Goal: Transaction & Acquisition: Book appointment/travel/reservation

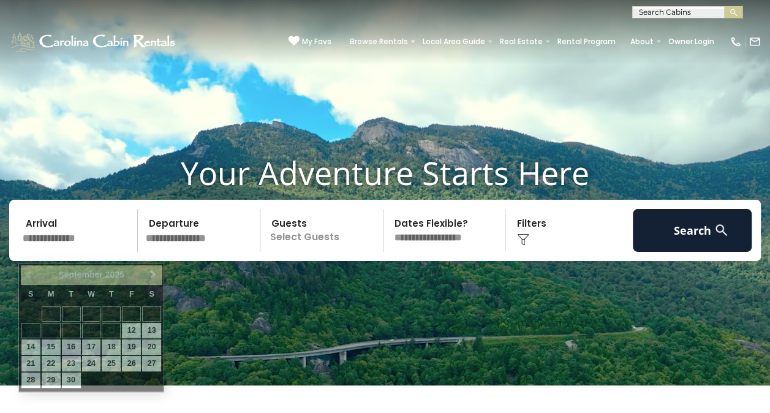
click at [72, 247] on input "text" at bounding box center [77, 230] width 119 height 43
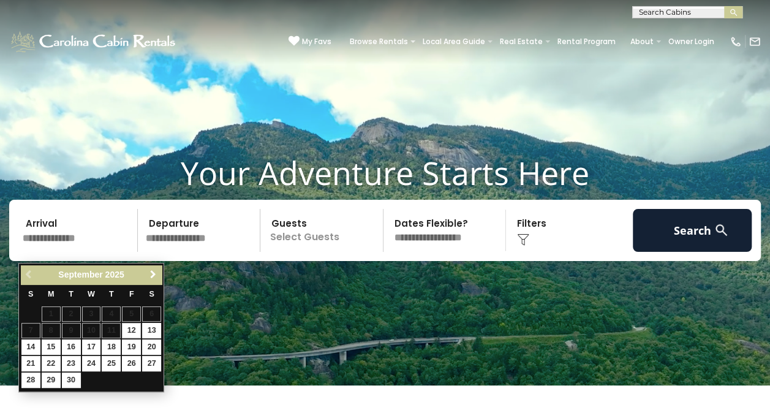
click at [156, 271] on span "Next" at bounding box center [153, 274] width 10 height 10
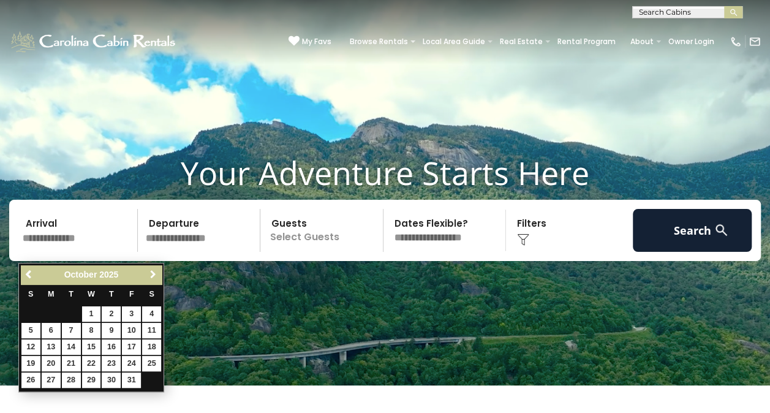
click at [156, 271] on span "Next" at bounding box center [153, 274] width 10 height 10
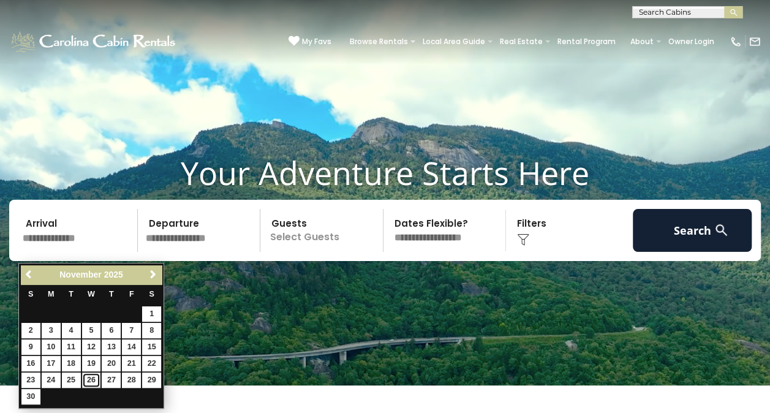
click at [91, 374] on link "26" at bounding box center [91, 379] width 19 height 15
type input "********"
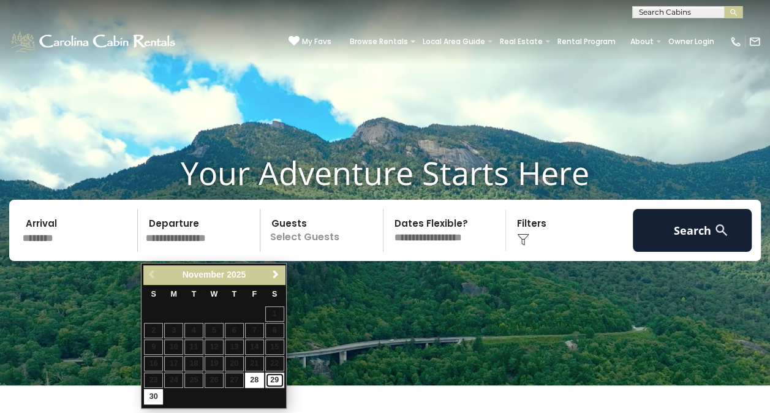
click at [268, 377] on link "29" at bounding box center [274, 379] width 19 height 15
type input "********"
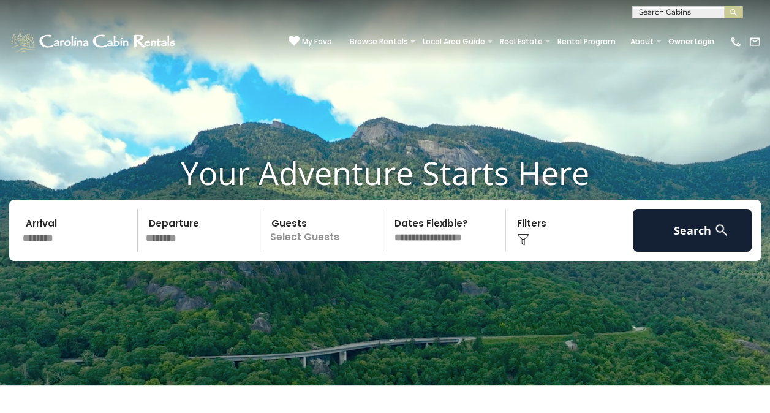
click at [319, 250] on p "Select Guests" at bounding box center [323, 230] width 119 height 43
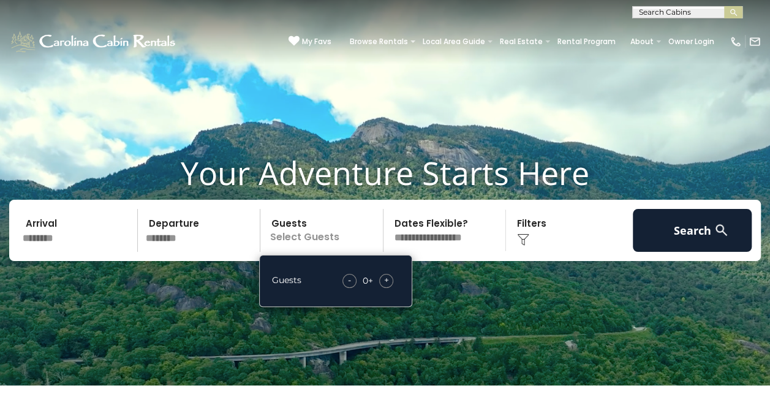
click at [382, 288] on div "+" at bounding box center [386, 281] width 14 height 14
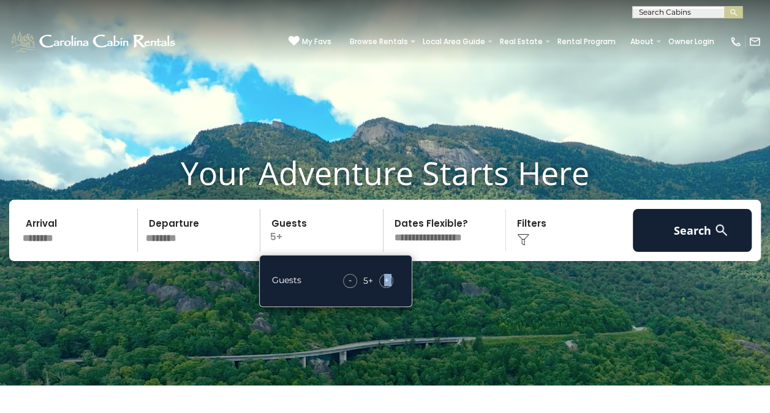
click at [382, 288] on div "+" at bounding box center [386, 281] width 14 height 14
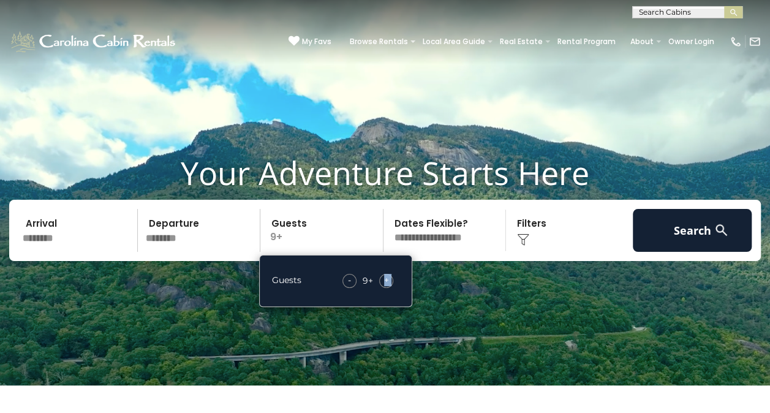
click at [382, 288] on div "+" at bounding box center [386, 281] width 14 height 14
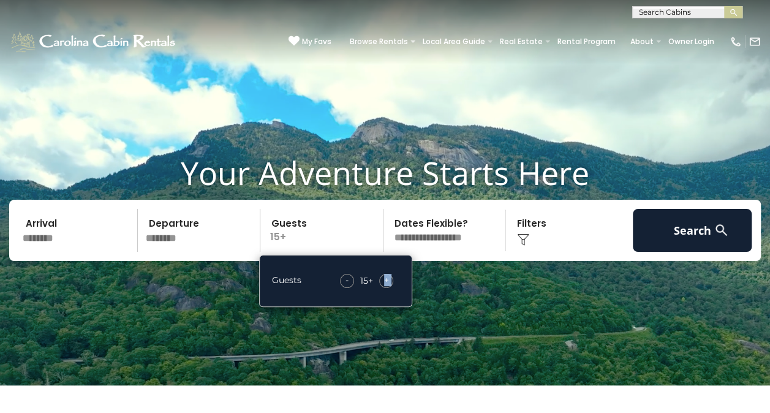
click at [382, 288] on div "+" at bounding box center [386, 281] width 14 height 14
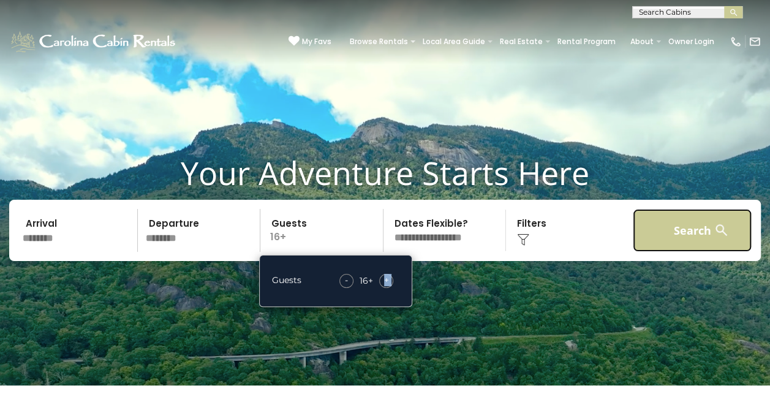
click at [699, 245] on button "Search" at bounding box center [692, 230] width 119 height 43
